Goal: Task Accomplishment & Management: Manage account settings

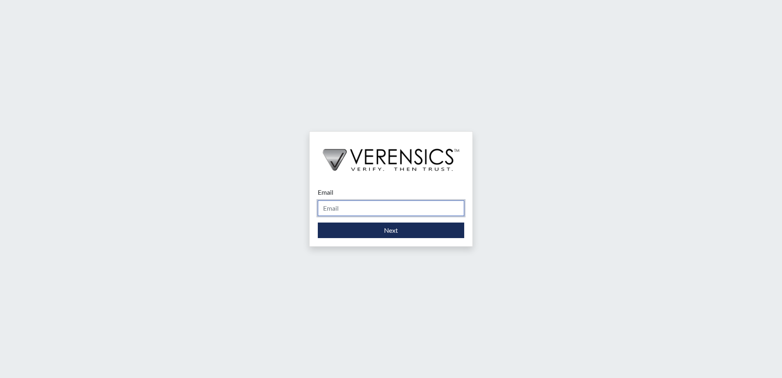
click at [355, 208] on input "Email" at bounding box center [391, 208] width 146 height 16
type input "[PERSON_NAME][EMAIL_ADDRESS][PERSON_NAME][DOMAIN_NAME]"
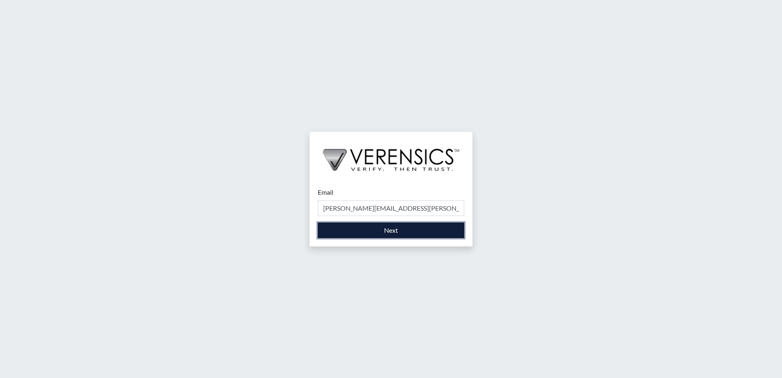
click at [382, 234] on button "Next" at bounding box center [391, 230] width 146 height 16
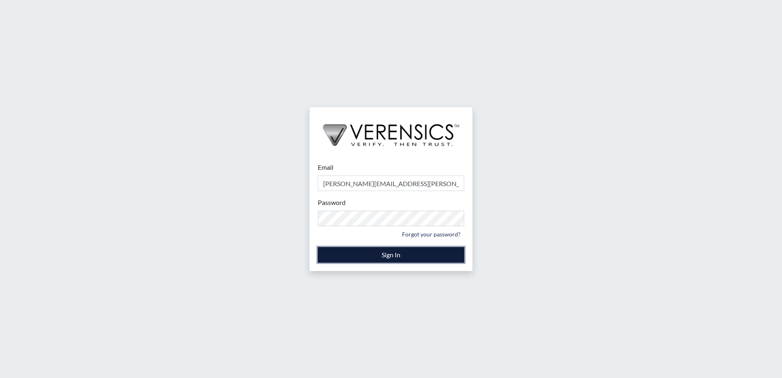
click at [415, 253] on button "Sign In" at bounding box center [391, 255] width 146 height 16
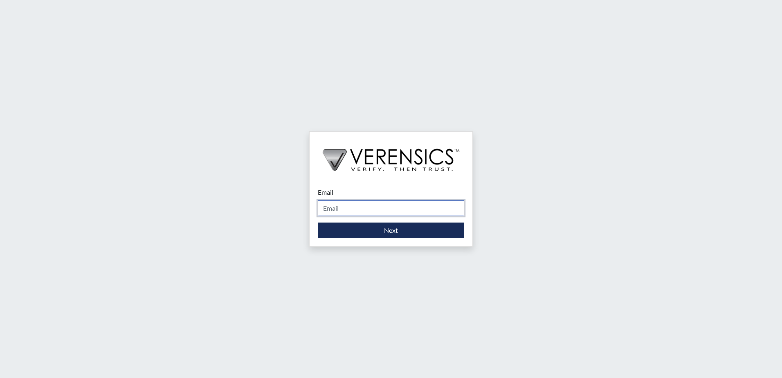
click at [335, 211] on input "Email" at bounding box center [391, 208] width 146 height 16
type input "[PERSON_NAME][EMAIL_ADDRESS][PERSON_NAME][DOMAIN_NAME]"
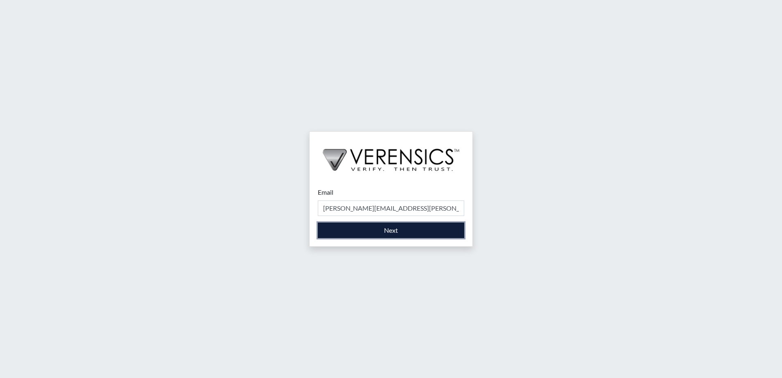
click at [386, 230] on button "Next" at bounding box center [391, 230] width 146 height 16
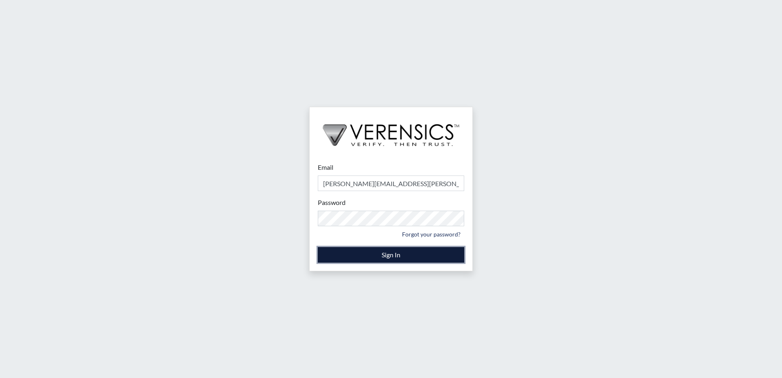
click at [421, 259] on button "Sign In" at bounding box center [391, 255] width 146 height 16
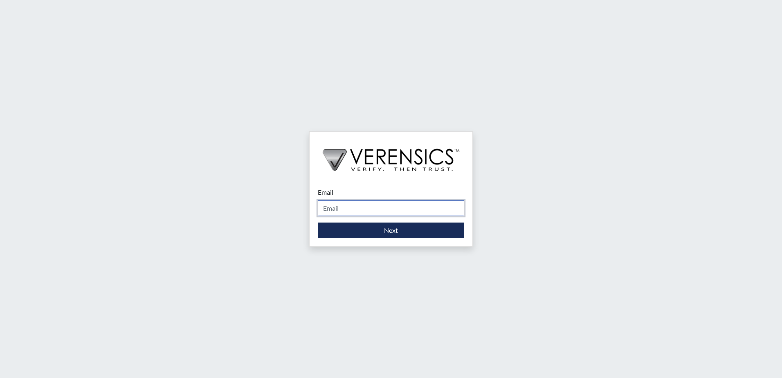
click at [332, 204] on input "Email" at bounding box center [391, 208] width 146 height 16
type input "[PERSON_NAME][EMAIL_ADDRESS][PERSON_NAME][DOMAIN_NAME]"
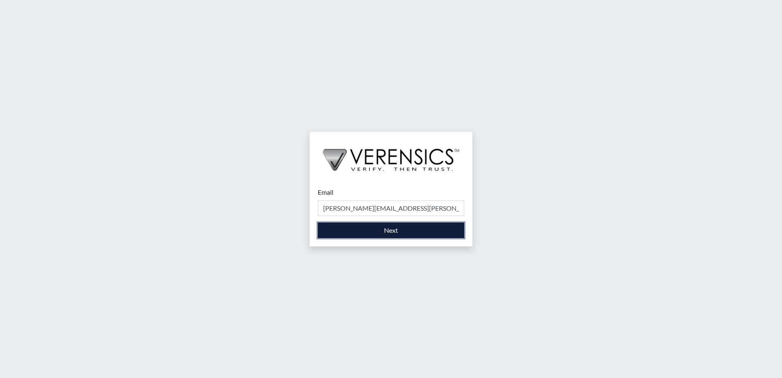
click at [405, 229] on button "Next" at bounding box center [391, 230] width 146 height 16
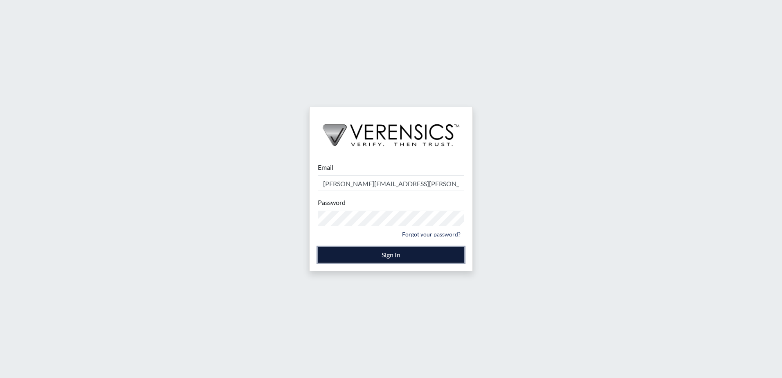
click at [402, 253] on button "Sign In" at bounding box center [391, 255] width 146 height 16
